Goal: Information Seeking & Learning: Check status

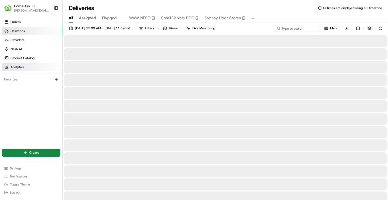
click at [24, 66] on link "Analytics" at bounding box center [32, 67] width 60 height 8
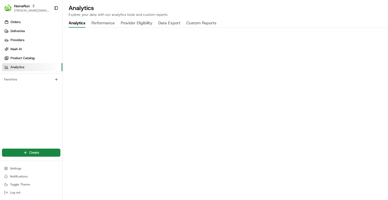
click at [136, 25] on button "Provider Eligibility" at bounding box center [137, 23] width 32 height 9
click at [80, 24] on button "Analytics" at bounding box center [77, 23] width 17 height 9
click at [34, 10] on span "[PERSON_NAME][EMAIL_ADDRESS][DOMAIN_NAME]" at bounding box center [32, 11] width 36 height 4
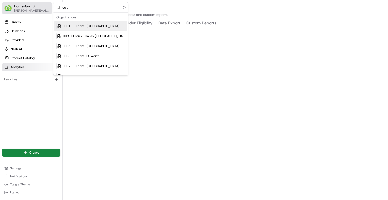
type input "coles"
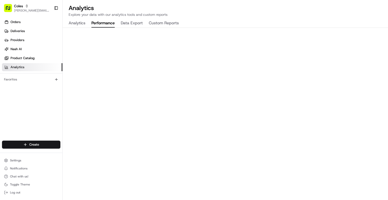
click at [109, 26] on button "Performance" at bounding box center [102, 23] width 23 height 9
click at [133, 24] on button "Data Export" at bounding box center [132, 23] width 22 height 9
click at [164, 23] on button "Custom Reports" at bounding box center [164, 23] width 30 height 9
